Goal: Information Seeking & Learning: Learn about a topic

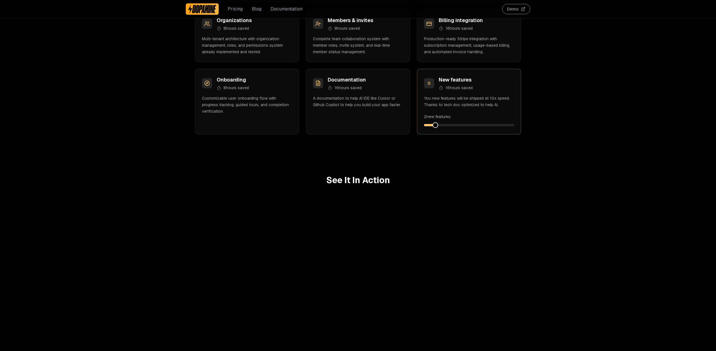
scroll to position [743, 0]
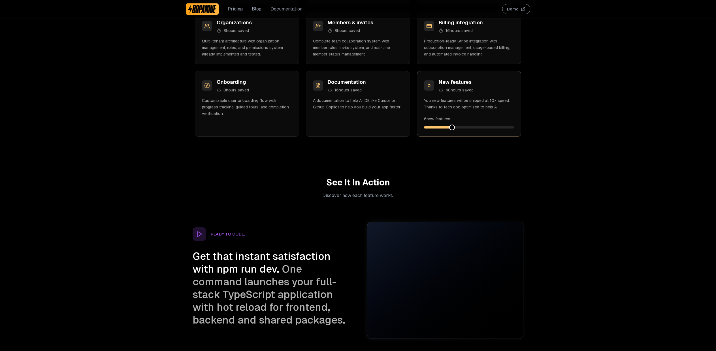
click at [448, 130] on div "New features 48 hours saved You new features will be shipped at 10x speed. Than…" at bounding box center [469, 104] width 104 height 66
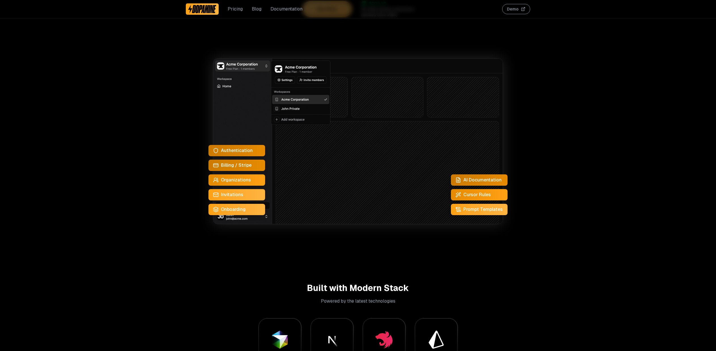
scroll to position [0, 0]
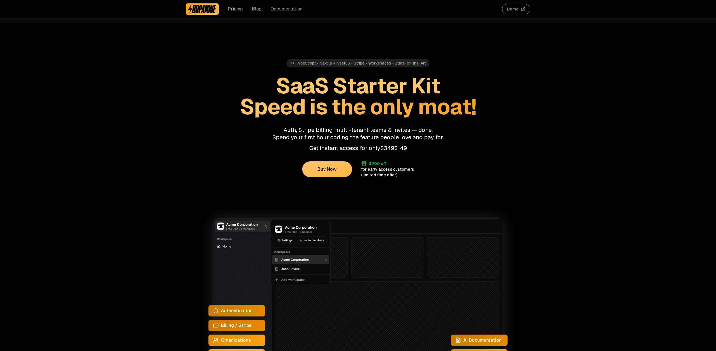
click at [281, 7] on link "Documentation" at bounding box center [286, 9] width 32 height 7
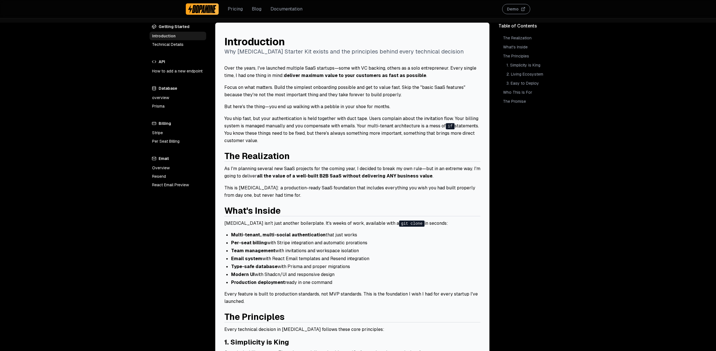
click at [159, 105] on link "Prisma" at bounding box center [177, 106] width 57 height 8
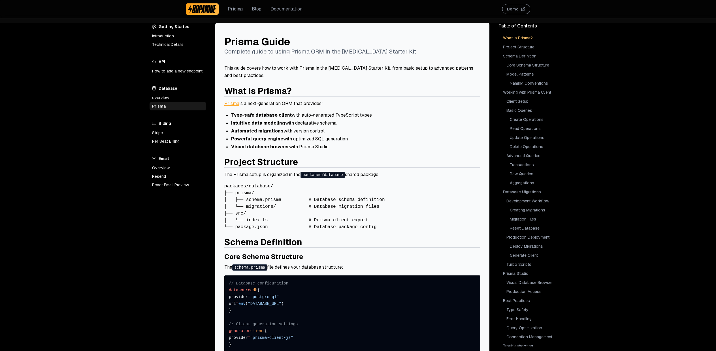
click at [163, 133] on link "Stripe" at bounding box center [177, 133] width 57 height 8
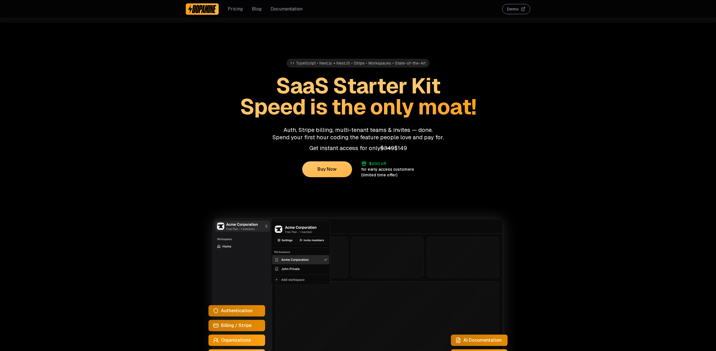
click at [252, 10] on link "Blog" at bounding box center [257, 9] width 10 height 7
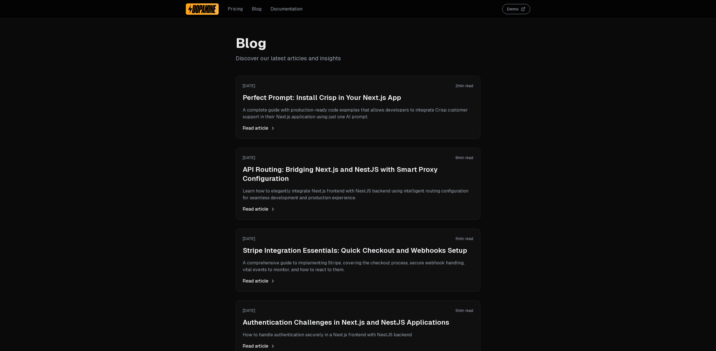
click at [235, 8] on link "Pricing" at bounding box center [235, 9] width 15 height 7
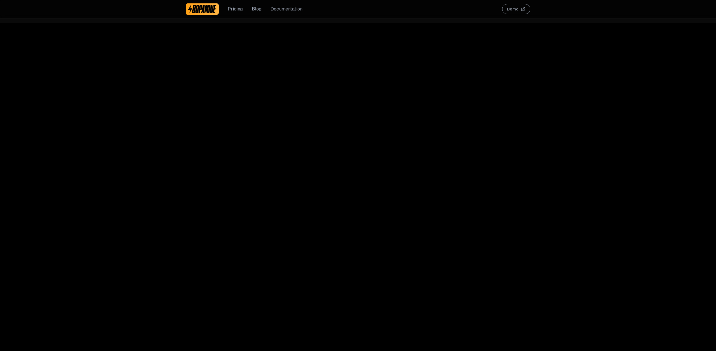
scroll to position [2198, 0]
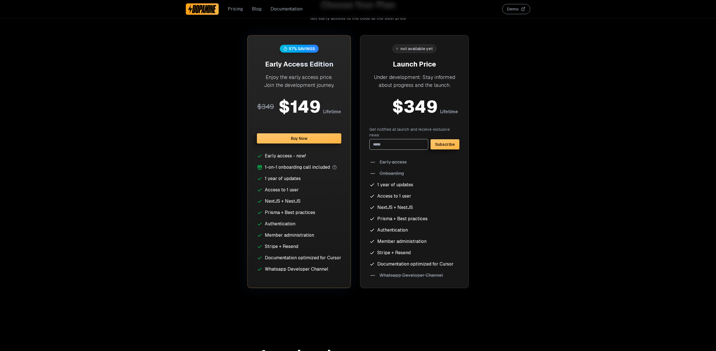
click at [282, 7] on link "Documentation" at bounding box center [286, 9] width 32 height 7
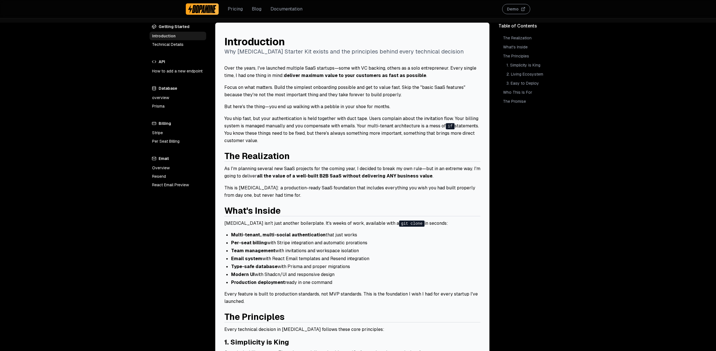
click at [165, 99] on link "overview" at bounding box center [177, 97] width 57 height 8
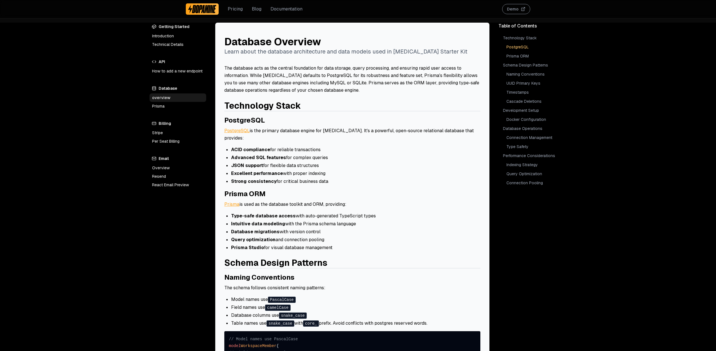
click at [198, 11] on img at bounding box center [202, 9] width 28 height 9
